Goal: Information Seeking & Learning: Learn about a topic

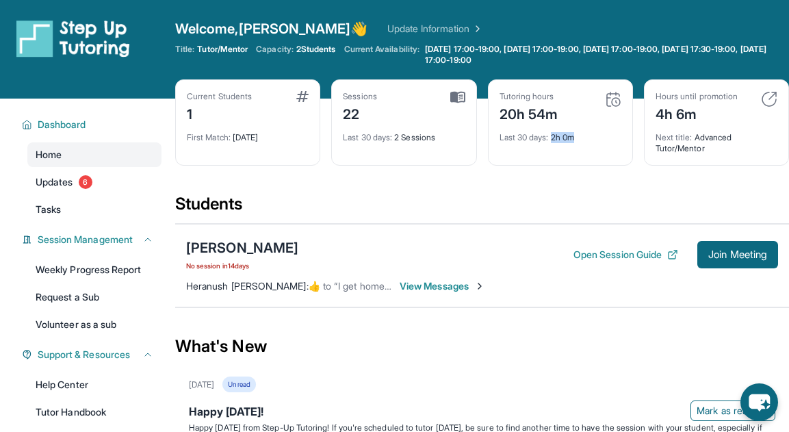
drag, startPoint x: 553, startPoint y: 140, endPoint x: 601, endPoint y: 142, distance: 48.6
click at [601, 142] on div "Last 30 days : 2h 0m" at bounding box center [561, 133] width 122 height 19
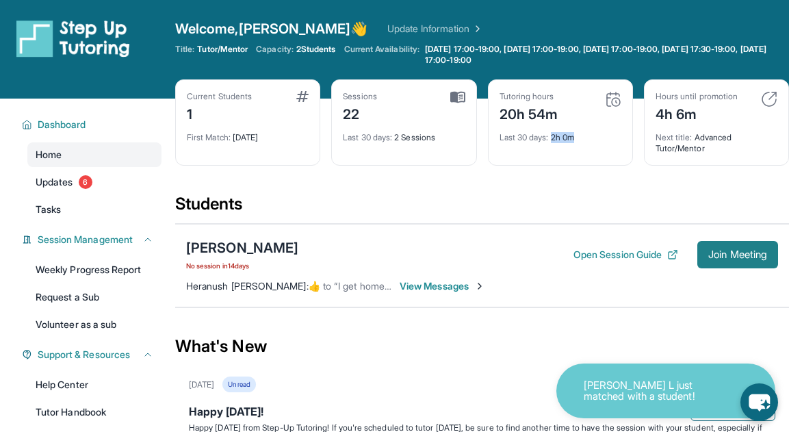
click at [723, 263] on button "Join Meeting" at bounding box center [737, 254] width 81 height 27
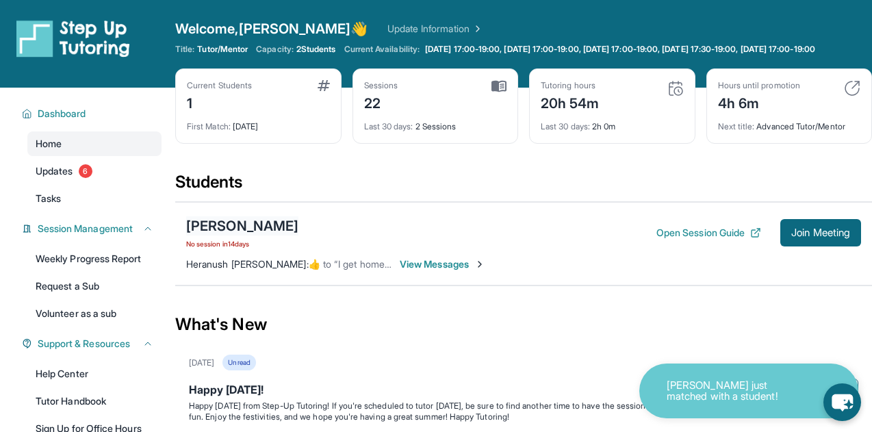
click at [231, 226] on div "[PERSON_NAME]" at bounding box center [242, 225] width 112 height 19
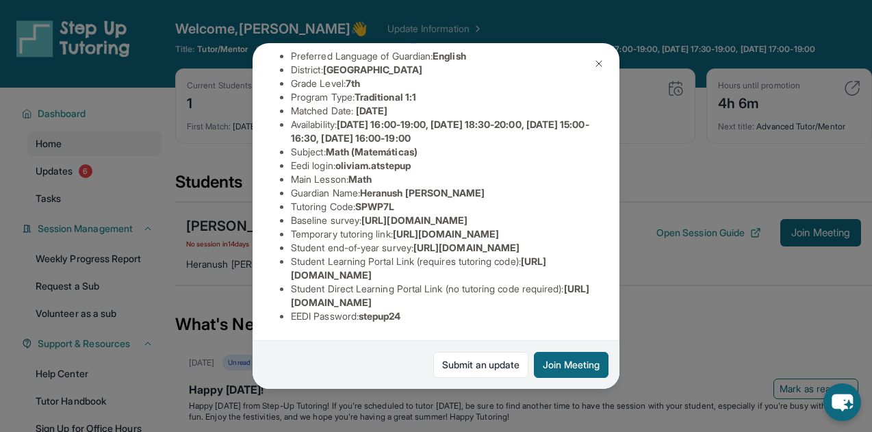
scroll to position [244, 0]
drag, startPoint x: 291, startPoint y: 272, endPoint x: 342, endPoint y: 265, distance: 51.1
click at [342, 265] on li "Student Learning Portal Link (requires tutoring code) : [URL][DOMAIN_NAME]" at bounding box center [441, 268] width 301 height 27
click at [341, 289] on li "Student Direct Learning Portal Link (no tutoring code required) : [URL][DOMAIN_…" at bounding box center [441, 295] width 301 height 27
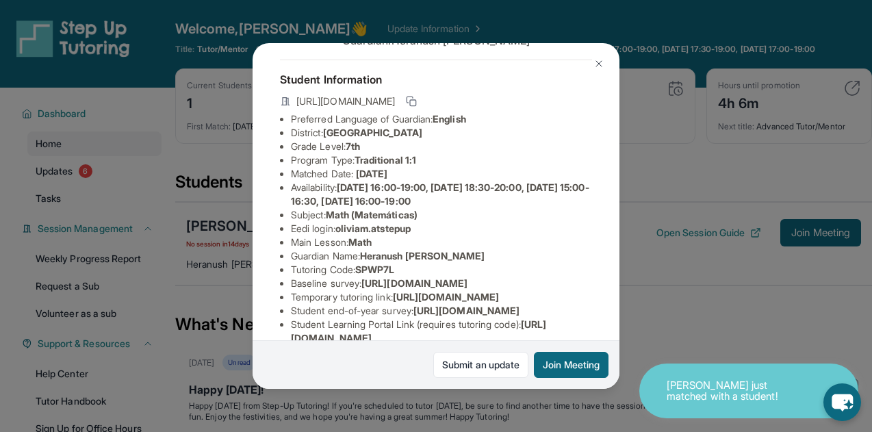
scroll to position [57, 0]
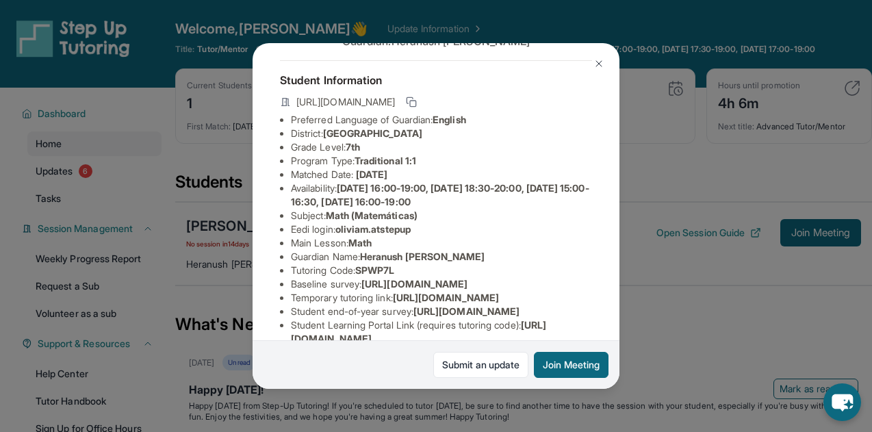
click at [395, 105] on span "[URL][DOMAIN_NAME]" at bounding box center [345, 102] width 99 height 14
click at [417, 101] on icon at bounding box center [411, 101] width 11 height 11
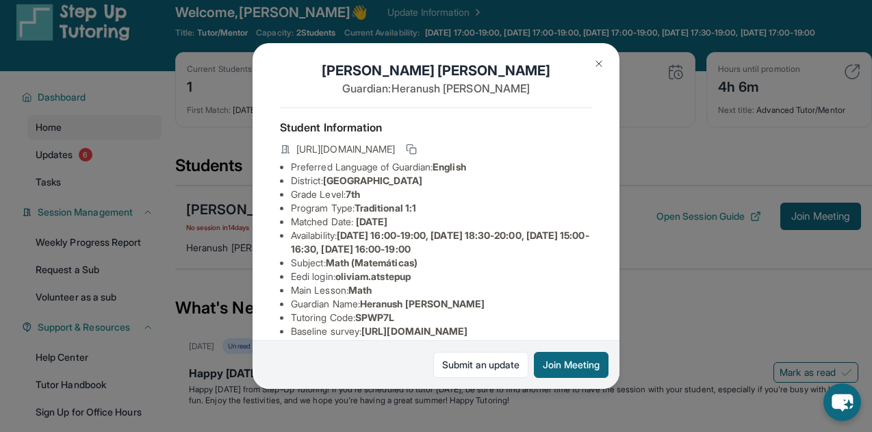
scroll to position [0, 6]
